Goal: Task Accomplishment & Management: Manage account settings

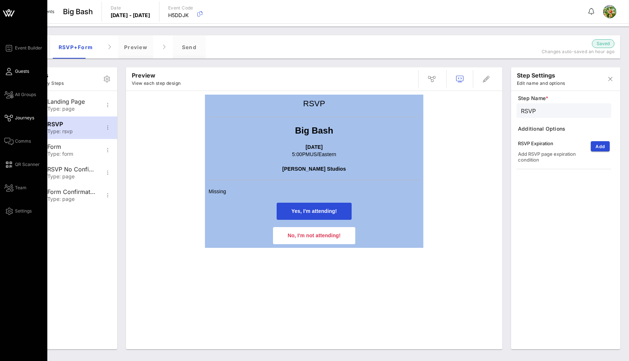
click at [14, 73] on link "Guests" at bounding box center [16, 71] width 25 height 9
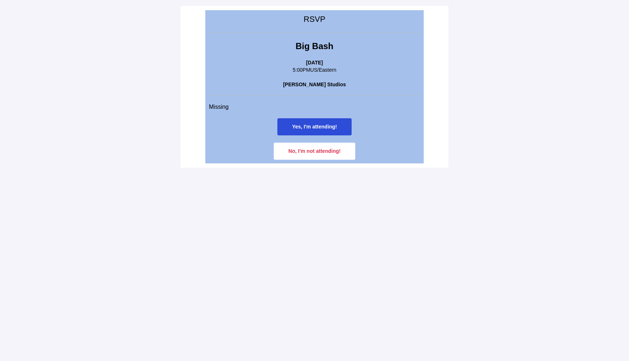
click at [327, 125] on span "Yes, I'm attending!" at bounding box center [314, 127] width 45 height 6
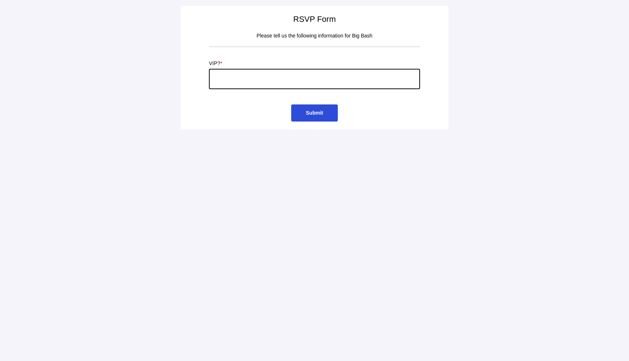
click at [259, 82] on input "text" at bounding box center [314, 79] width 211 height 20
type input "yes, i'm super vip"
click at [326, 114] on span "Submit" at bounding box center [314, 112] width 46 height 17
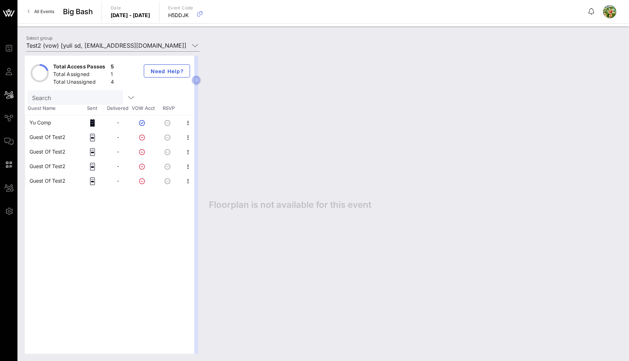
click at [47, 123] on div "Yu Comp" at bounding box center [40, 122] width 22 height 15
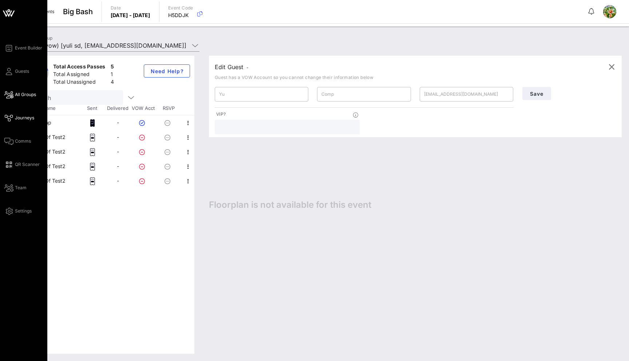
click at [16, 115] on span "Journeys" at bounding box center [24, 118] width 19 height 7
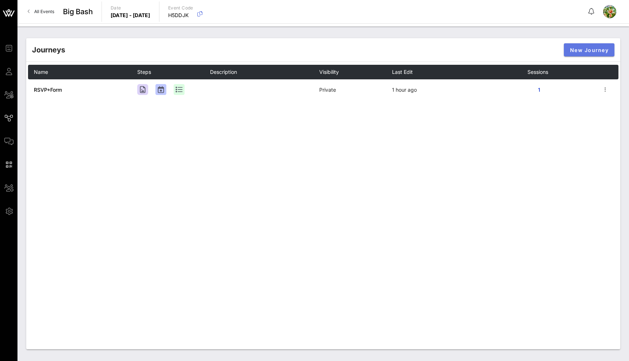
click at [588, 50] on span "New Journey" at bounding box center [588, 50] width 39 height 6
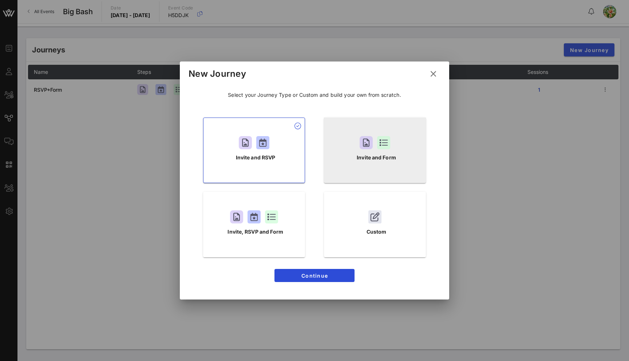
click at [375, 155] on p "Invite and Form" at bounding box center [376, 158] width 39 height 8
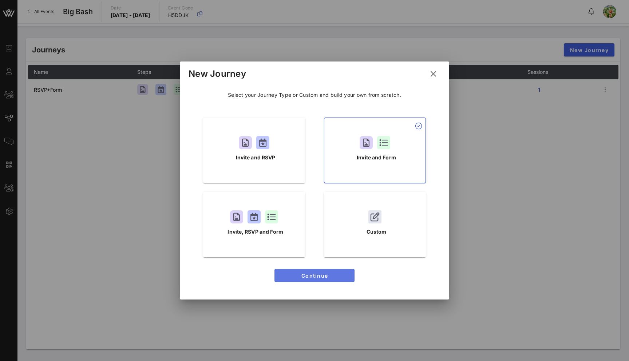
click at [312, 275] on span "Continue" at bounding box center [314, 275] width 68 height 6
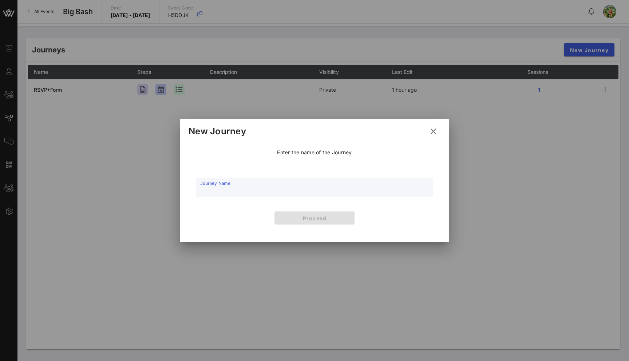
click at [262, 192] on input "Journey Name" at bounding box center [314, 191] width 228 height 11
type input "Public form"
click at [320, 213] on button "Proceed" at bounding box center [314, 217] width 80 height 13
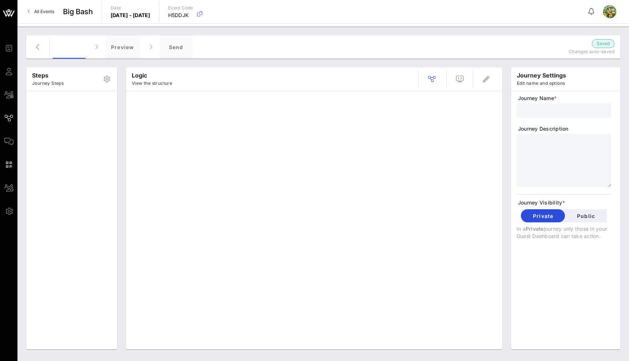
type input "Public form"
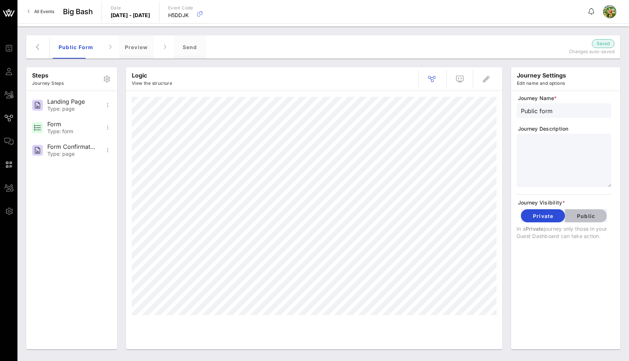
click at [594, 218] on span "Public" at bounding box center [585, 216] width 30 height 6
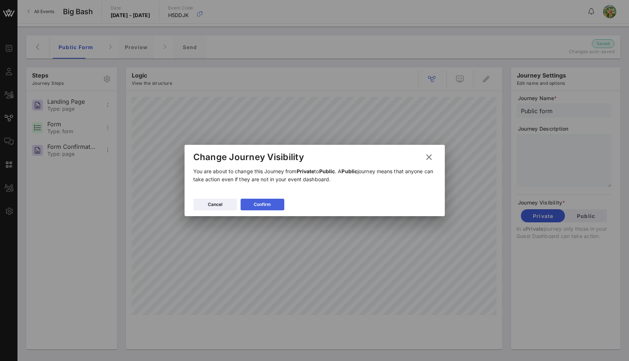
click at [253, 204] on button "Confirm" at bounding box center [262, 205] width 44 height 12
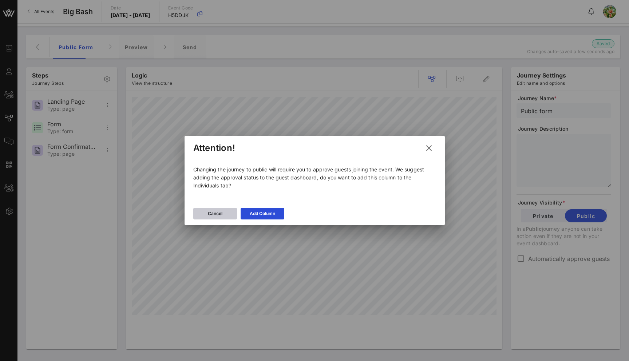
click at [216, 214] on icon at bounding box center [215, 213] width 7 height 6
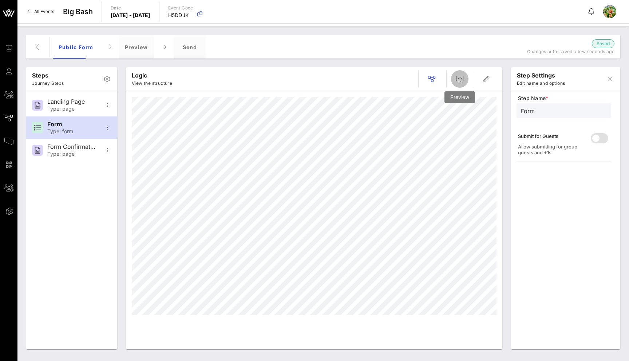
click at [463, 71] on button "button" at bounding box center [459, 78] width 17 height 17
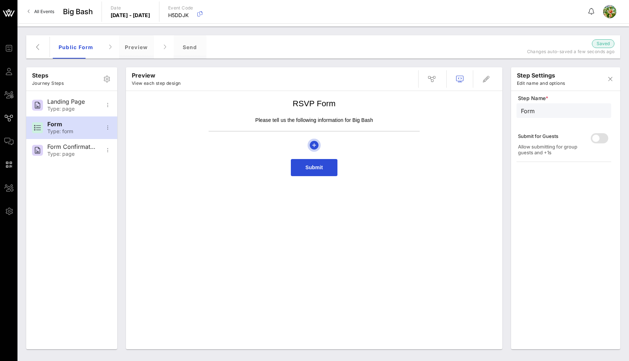
click at [316, 144] on icon "button" at bounding box center [314, 145] width 9 height 9
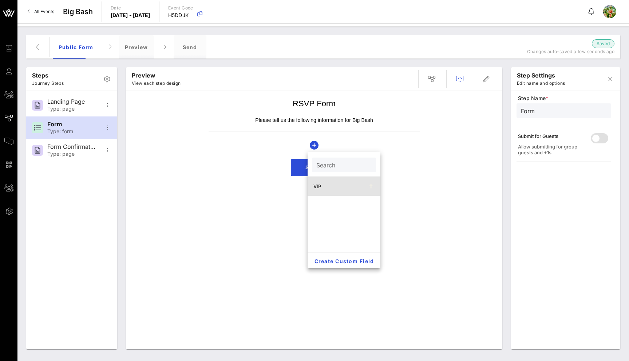
click at [325, 183] on div "VIP" at bounding box center [343, 186] width 73 height 19
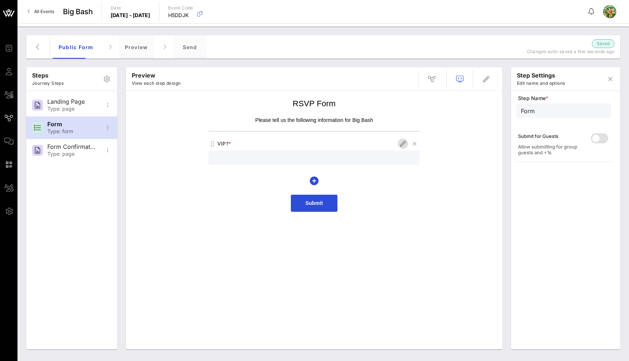
click at [399, 142] on icon "button" at bounding box center [402, 143] width 9 height 9
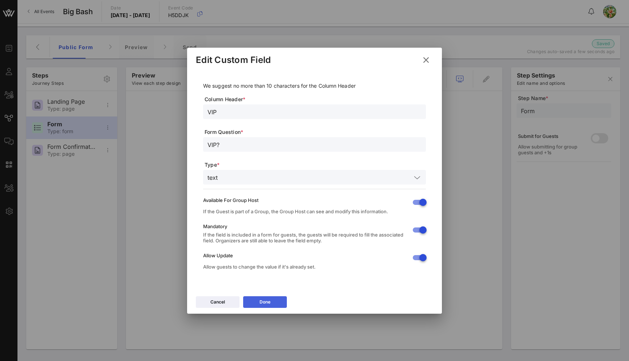
click at [275, 302] on button "Done" at bounding box center [265, 302] width 44 height 12
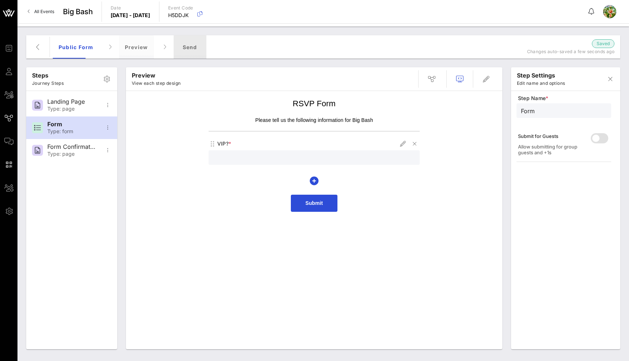
click at [190, 49] on div "Send" at bounding box center [190, 46] width 33 height 23
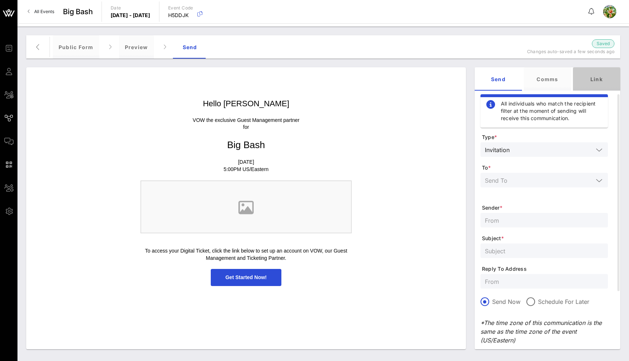
click at [597, 75] on div "Link" at bounding box center [596, 78] width 47 height 23
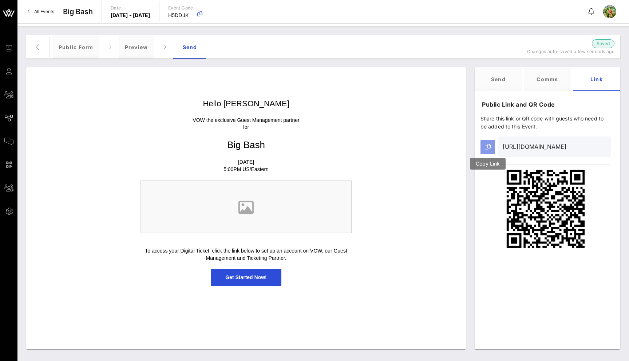
click at [490, 143] on button "button" at bounding box center [487, 147] width 15 height 15
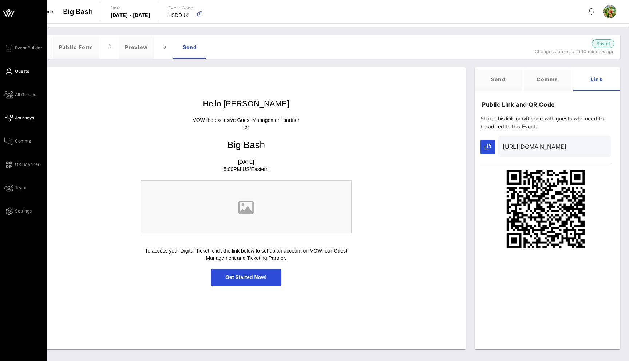
click at [15, 68] on span "Guests" at bounding box center [22, 71] width 14 height 7
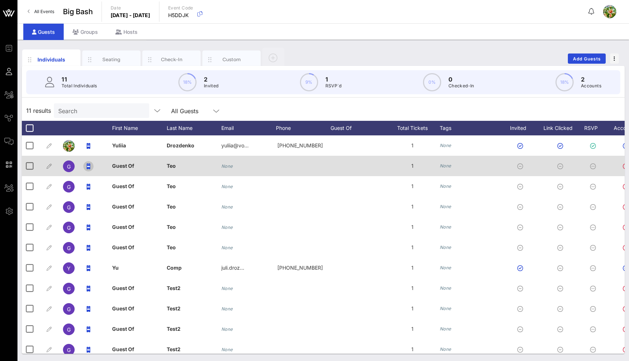
click at [92, 166] on span "button" at bounding box center [88, 166] width 10 height 6
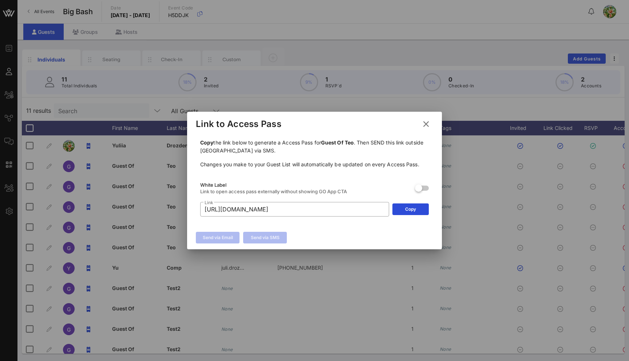
click at [427, 125] on icon at bounding box center [426, 124] width 11 height 10
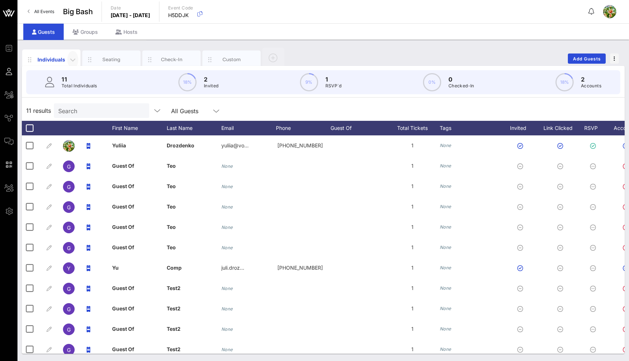
click at [72, 58] on icon "button" at bounding box center [72, 59] width 9 height 9
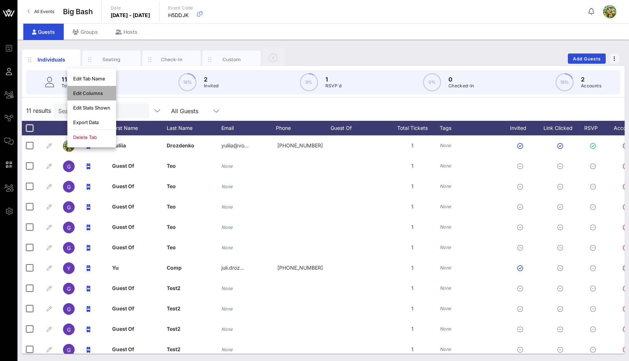
click at [100, 96] on div "Edit Columns" at bounding box center [91, 93] width 49 height 15
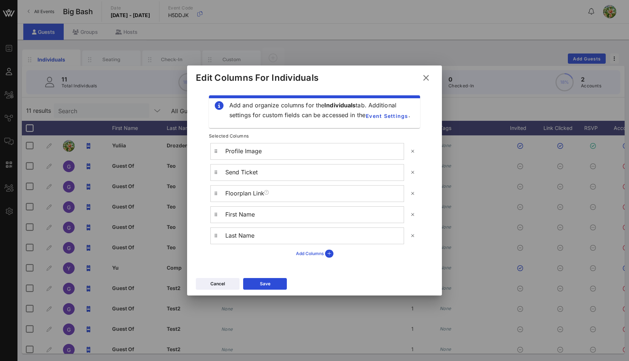
click at [329, 255] on icon at bounding box center [329, 254] width 8 height 8
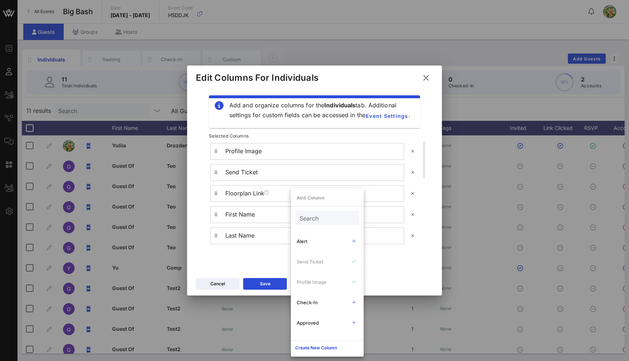
click at [318, 215] on input "Search" at bounding box center [326, 217] width 54 height 9
type input "ed"
click at [426, 77] on icon at bounding box center [425, 78] width 13 height 12
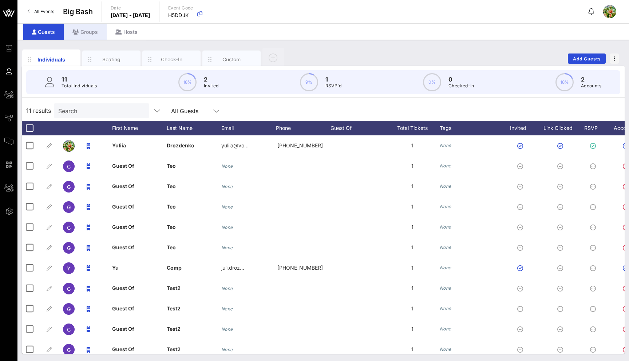
click at [87, 31] on div "Groups" at bounding box center [85, 32] width 43 height 16
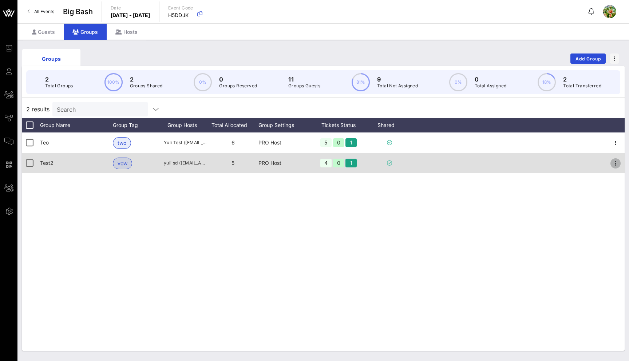
click at [612, 160] on icon "button" at bounding box center [615, 163] width 9 height 9
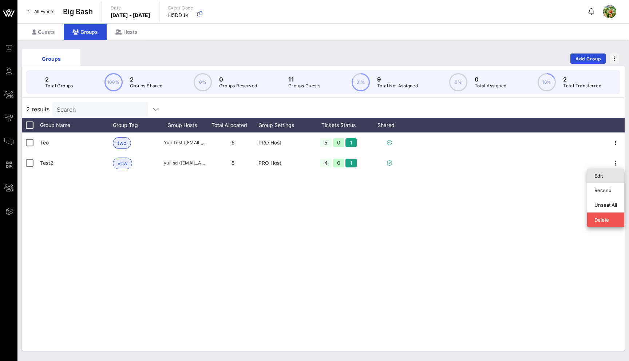
click at [604, 179] on div "Edit" at bounding box center [605, 176] width 23 height 12
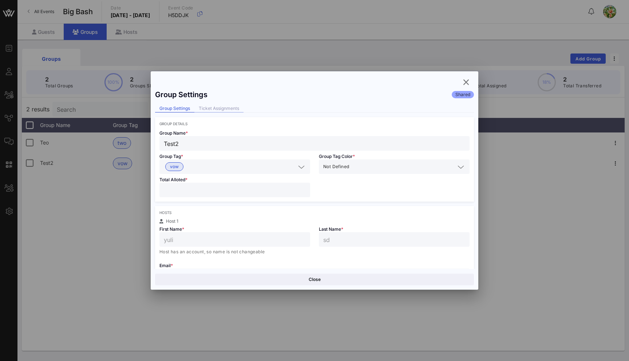
click at [227, 108] on div "Ticket Assignments" at bounding box center [218, 109] width 49 height 8
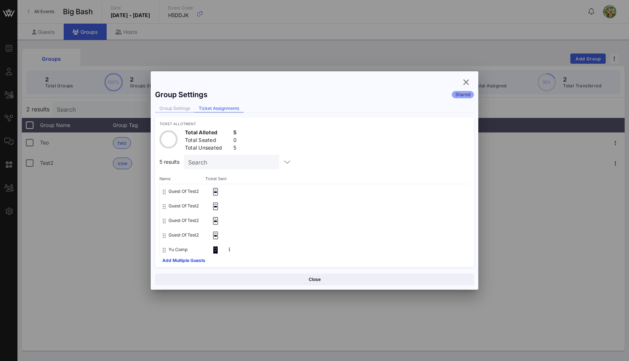
click at [170, 107] on div "Group Settings" at bounding box center [174, 109] width 39 height 8
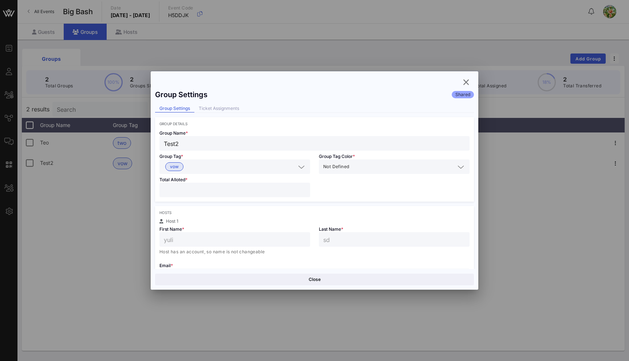
click at [193, 191] on input "*" at bounding box center [235, 189] width 142 height 9
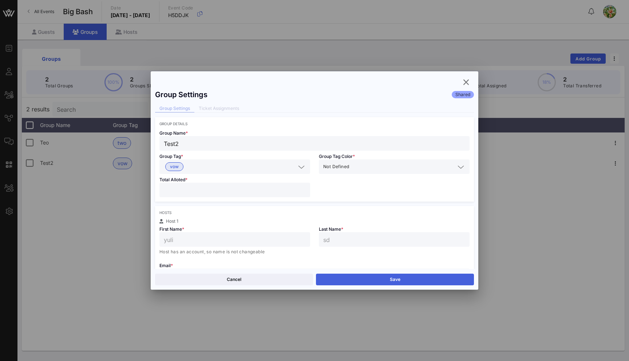
type input "*"
click at [377, 283] on button "Save" at bounding box center [395, 280] width 158 height 12
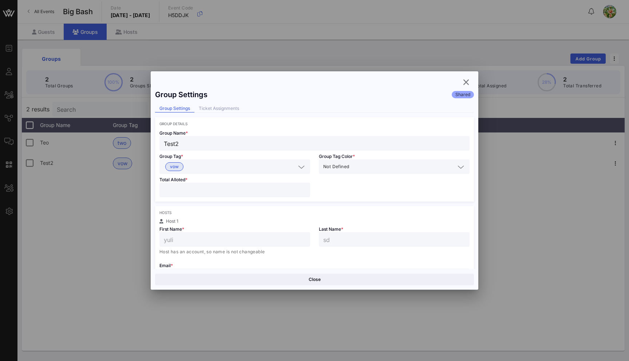
click at [203, 189] on input "*" at bounding box center [235, 189] width 142 height 9
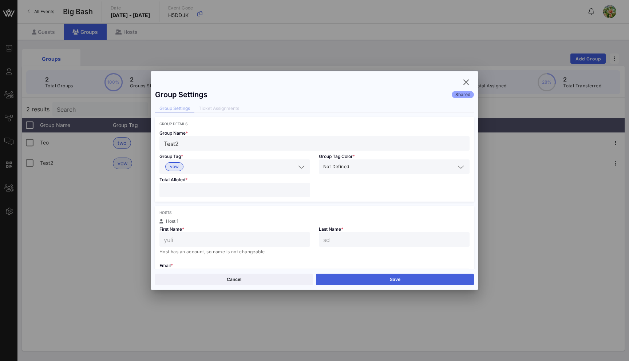
type input "*"
click at [366, 282] on button "Save" at bounding box center [395, 280] width 158 height 12
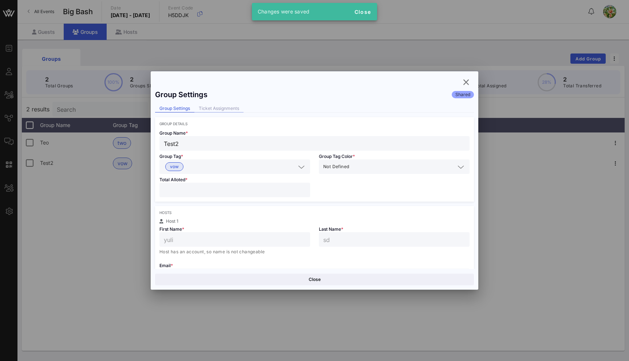
click at [208, 106] on div "Ticket Assignments" at bounding box center [218, 109] width 49 height 8
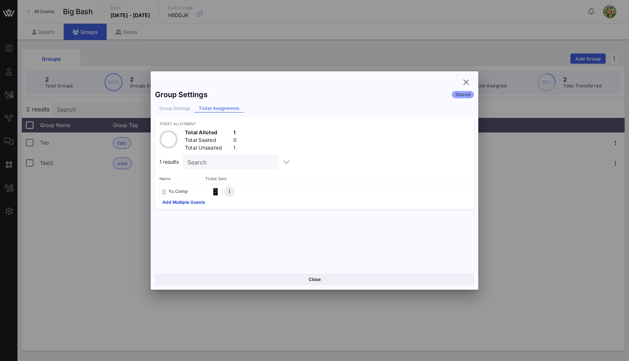
click at [225, 188] on button at bounding box center [229, 191] width 11 height 11
click at [257, 211] on div "Remove" at bounding box center [259, 208] width 39 height 12
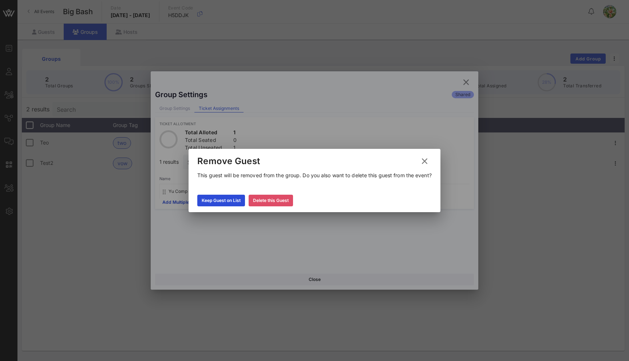
click at [280, 199] on div "Delete this Guest" at bounding box center [271, 200] width 36 height 7
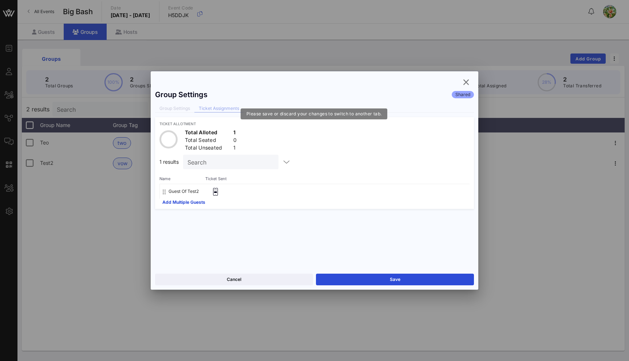
click at [182, 108] on div "Group Settings Ticket Assignments" at bounding box center [314, 109] width 319 height 8
click at [181, 105] on div "Group Settings Ticket Assignments" at bounding box center [314, 109] width 319 height 8
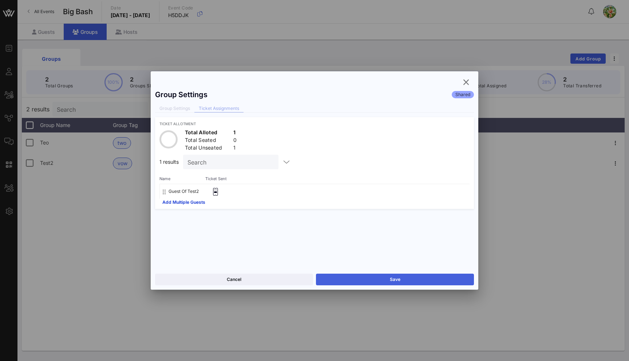
click at [361, 276] on button "Save" at bounding box center [395, 280] width 158 height 12
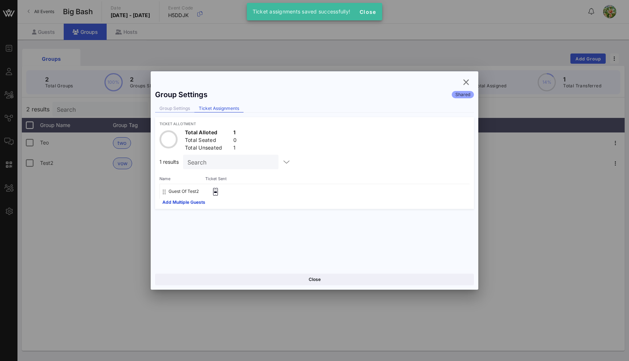
click at [185, 109] on div "Group Settings" at bounding box center [174, 109] width 39 height 8
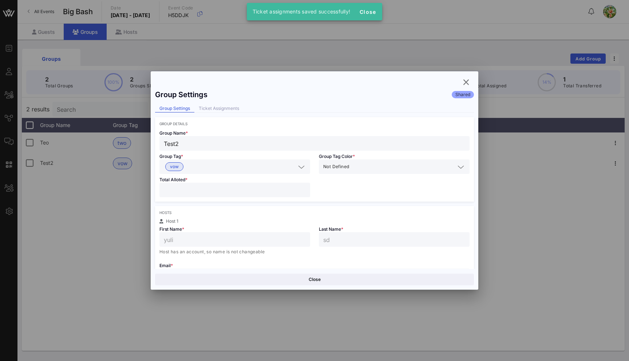
click at [189, 200] on div "Total Alloted * *" at bounding box center [234, 188] width 159 height 28
click at [189, 193] on input "*" at bounding box center [235, 189] width 142 height 9
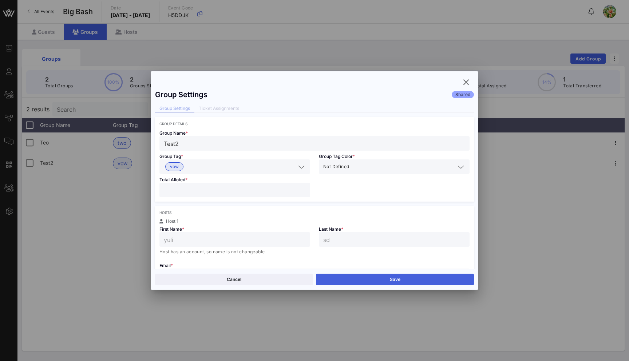
type input "*"
click at [342, 281] on button "Save" at bounding box center [395, 280] width 158 height 12
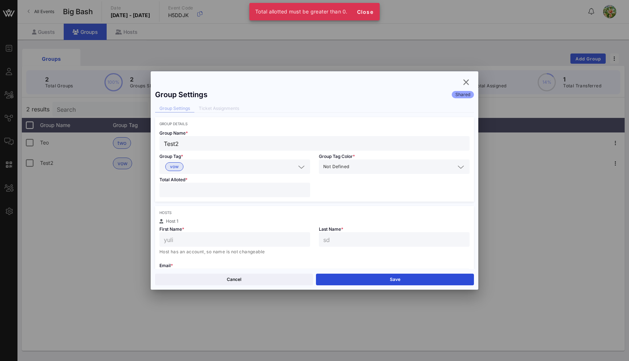
click at [245, 192] on input "*" at bounding box center [235, 189] width 142 height 9
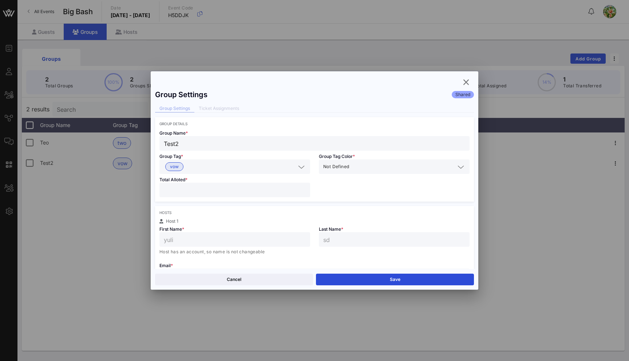
type input "*"
click at [183, 191] on input "*" at bounding box center [235, 189] width 142 height 9
type input "*"
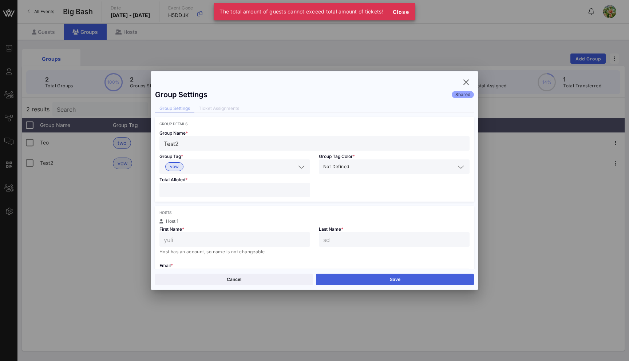
click at [360, 280] on button "Save" at bounding box center [395, 280] width 158 height 12
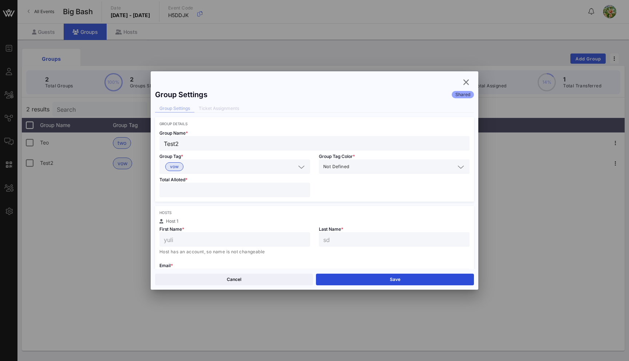
click at [188, 191] on input "*" at bounding box center [235, 189] width 142 height 9
click at [393, 280] on button "Save" at bounding box center [395, 280] width 158 height 12
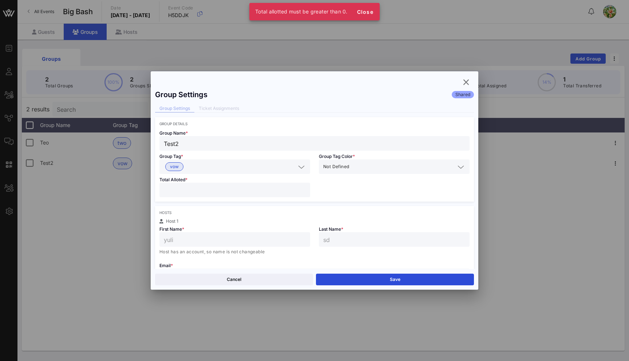
click at [178, 190] on input "*" at bounding box center [235, 189] width 142 height 9
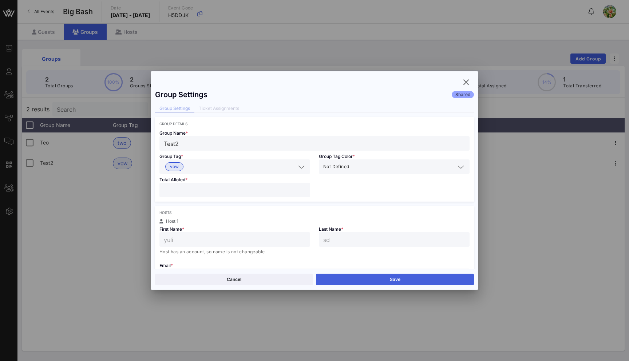
click at [391, 279] on button "Save" at bounding box center [395, 280] width 158 height 12
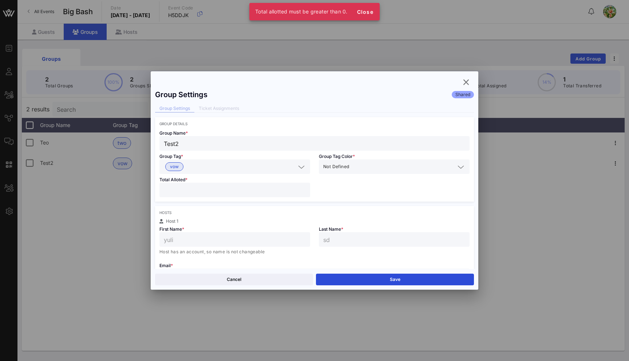
drag, startPoint x: 174, startPoint y: 193, endPoint x: 147, endPoint y: 191, distance: 27.0
click at [147, 191] on div "Event Builder Guests All Groups Journeys Comms QR Scanner Team Settings Big Bas…" at bounding box center [314, 190] width 629 height 381
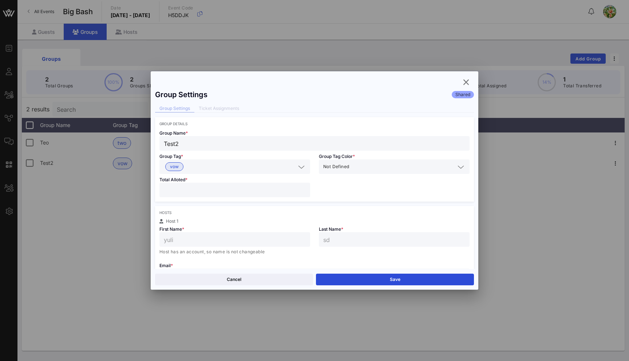
click at [303, 192] on input "**" at bounding box center [235, 189] width 142 height 9
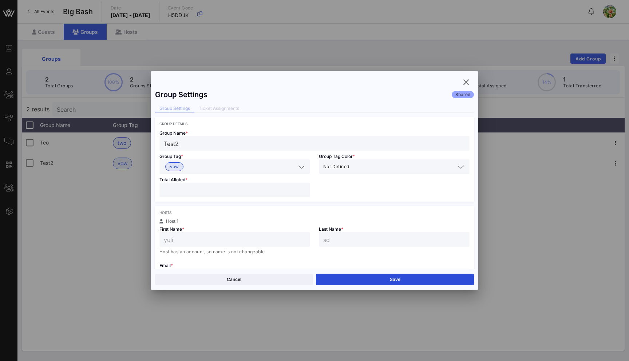
click at [303, 192] on input "**" at bounding box center [235, 189] width 142 height 9
click at [303, 192] on input "***" at bounding box center [235, 189] width 142 height 9
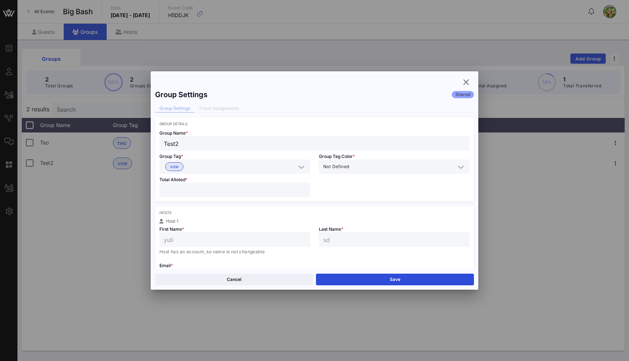
type input "***"
click at [303, 192] on input "***" at bounding box center [235, 189] width 142 height 9
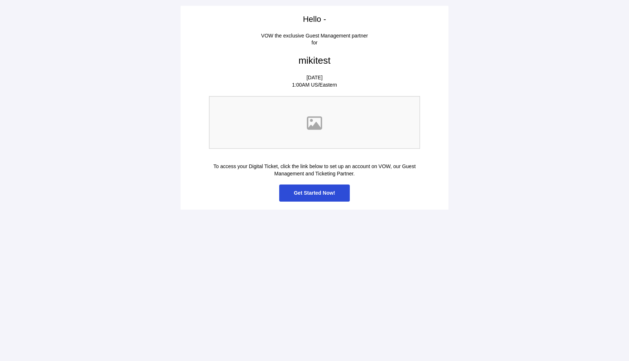
click at [338, 196] on span "Get Started Now!" at bounding box center [314, 192] width 71 height 17
click at [321, 194] on span "Get Started Now!" at bounding box center [314, 193] width 41 height 6
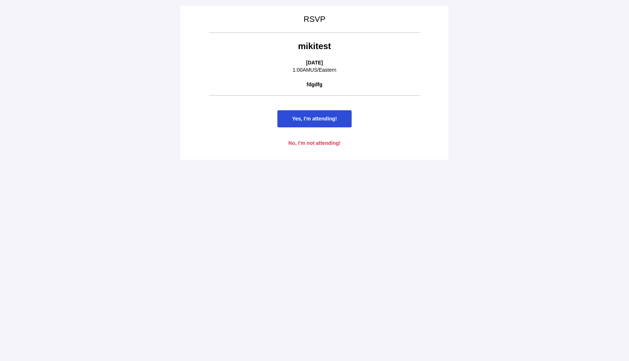
click at [333, 123] on span "Yes, I'm attending!" at bounding box center [314, 118] width 74 height 17
